Goal: Check status

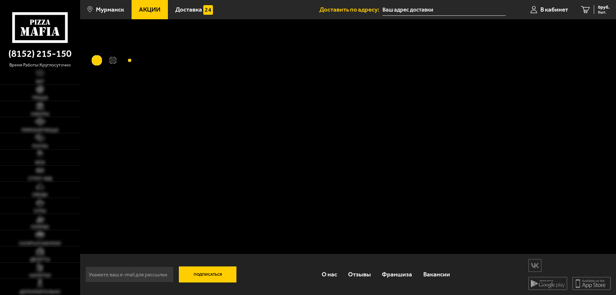
type input "[STREET_ADDRESS][PERSON_NAME]"
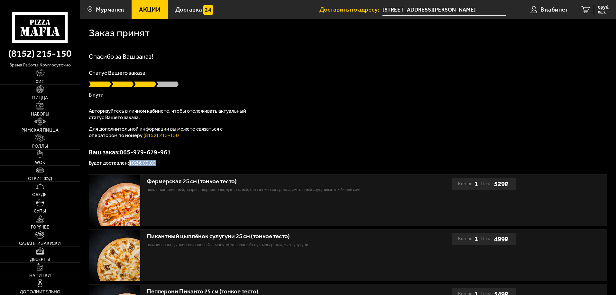
drag, startPoint x: 132, startPoint y: 163, endPoint x: 163, endPoint y: 161, distance: 30.3
click at [163, 161] on p "Будет доставлен: 10:36 03.09" at bounding box center [348, 163] width 518 height 5
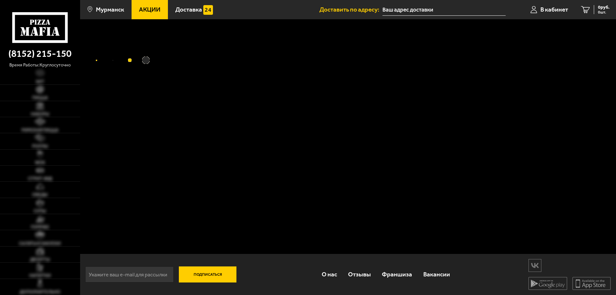
type input "[STREET_ADDRESS][PERSON_NAME]"
